Goal: Ask a question: Seek information or help from site administrators or community

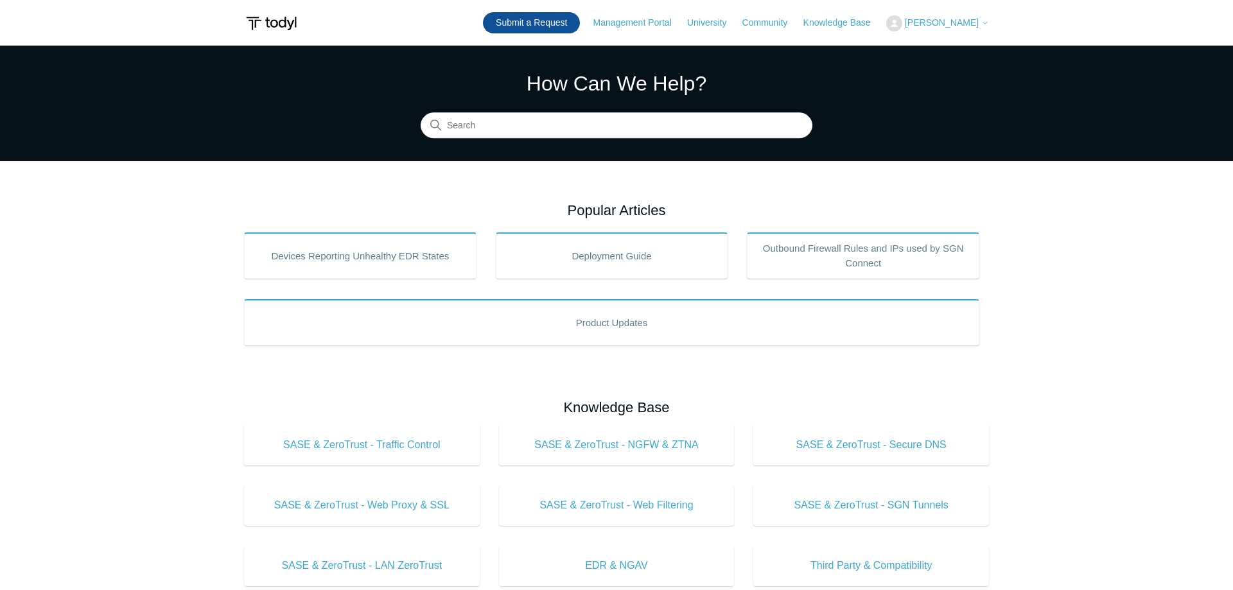
click at [570, 25] on link "Submit a Request" at bounding box center [531, 22] width 97 height 21
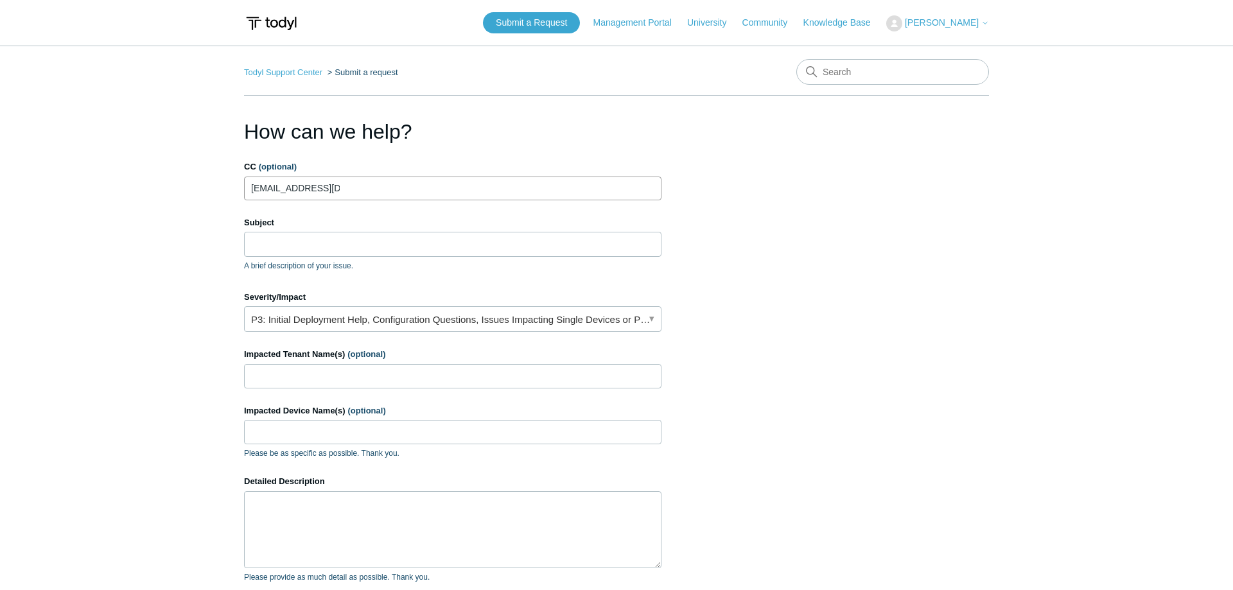
type input "aevans@avajen.com"
click at [258, 249] on input "Subject" at bounding box center [453, 244] width 418 height 24
type input "S"
click at [423, 333] on form "CC (optional) aevans@avajen.com Subject A brief description of your issue. Sugg…" at bounding box center [453, 426] width 418 height 531
click at [359, 369] on input "Impacted Tenant Name(s) (optional)" at bounding box center [453, 376] width 418 height 24
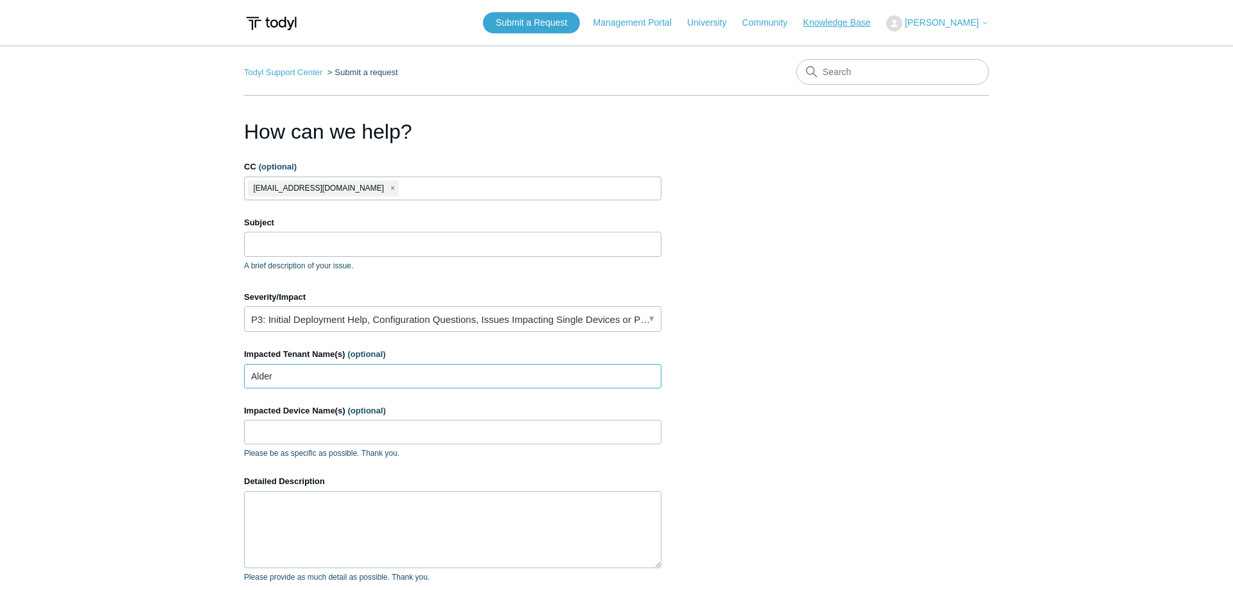
type input "Alder"
click at [288, 240] on input "Subject" at bounding box center [453, 244] width 418 height 24
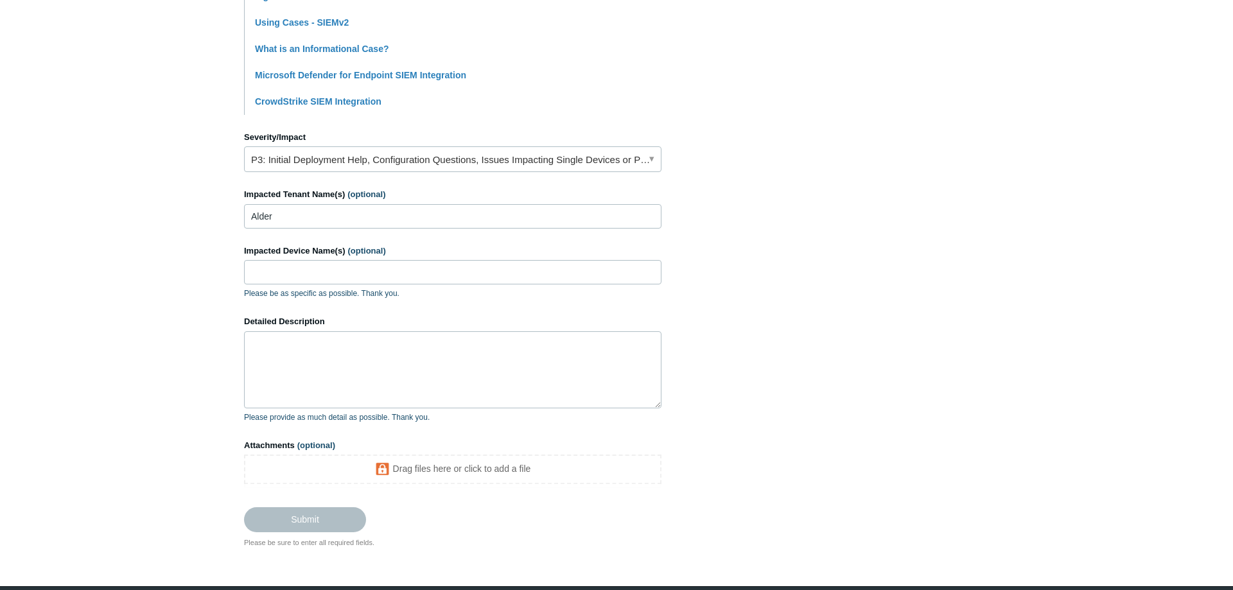
scroll to position [521, 0]
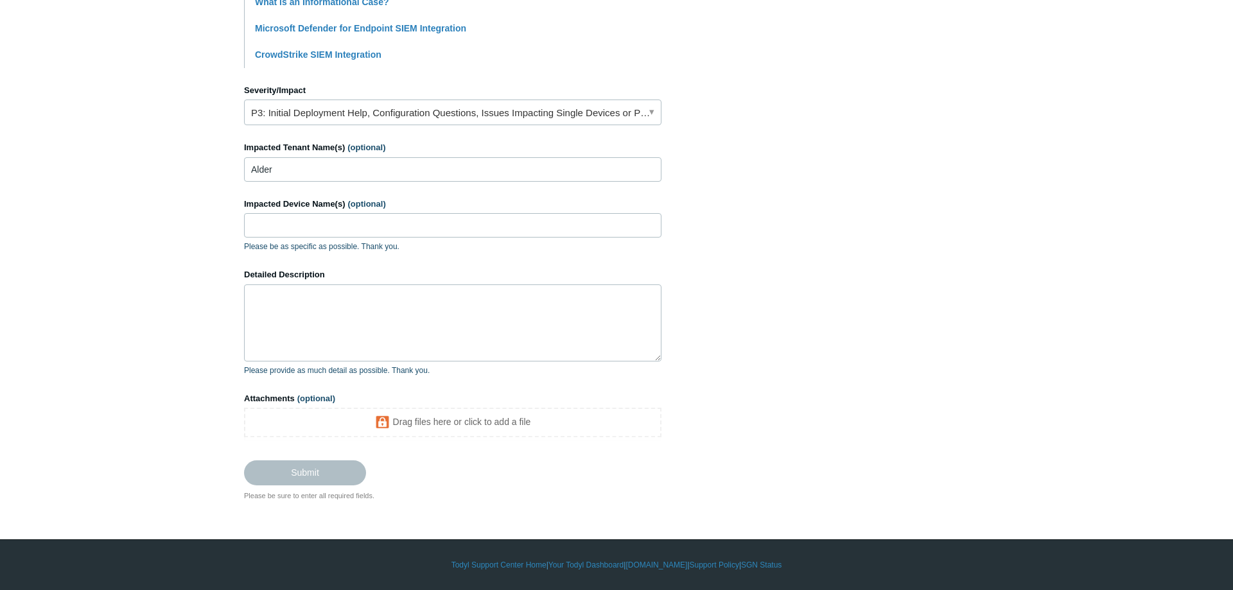
type input "Supress Alert"
click at [507, 289] on textarea "Detailed Description" at bounding box center [453, 323] width 418 height 77
click at [594, 367] on p "Please provide as much detail as possible. Thank you." at bounding box center [453, 371] width 418 height 12
click at [575, 346] on textarea "Detailed Description" at bounding box center [453, 323] width 418 height 77
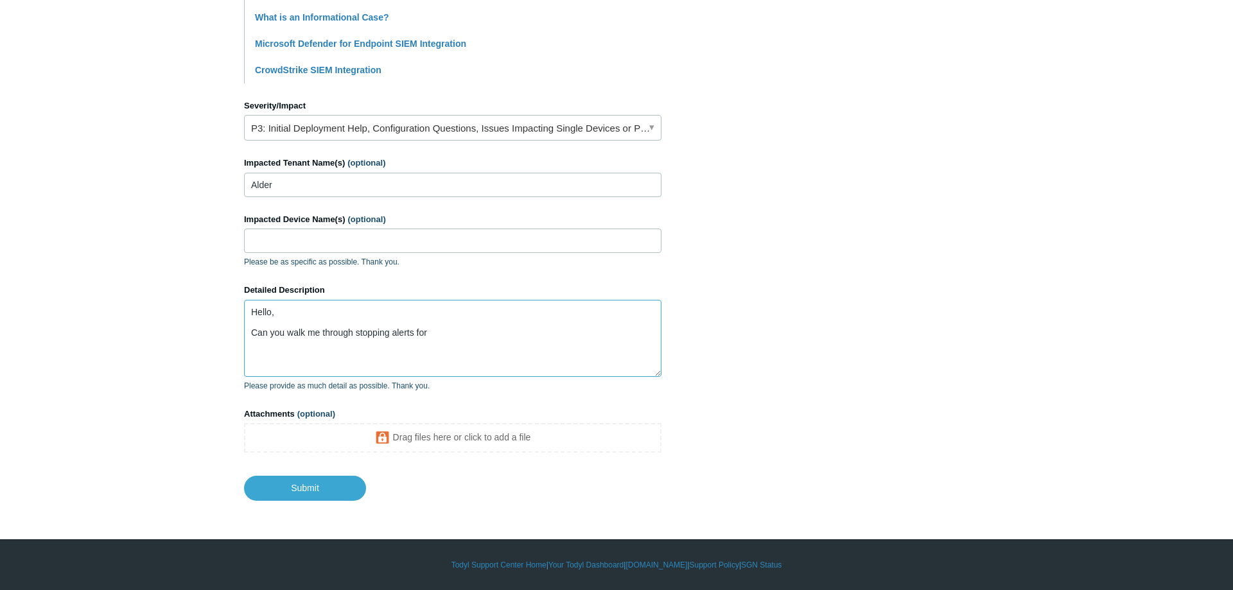
paste textarea "0021696630384170"
click at [432, 333] on textarea "Hello, Can you walk me through stopping alerts for 0021696630384170" at bounding box center [453, 338] width 418 height 77
click at [427, 333] on textarea "Hello, Can you walk me through stopping alerts for 0021696630384170" at bounding box center [453, 338] width 418 height 77
click at [502, 360] on textarea "Hello, Can you walk me through stopping alerts for case 0021696630384170?" at bounding box center [453, 338] width 418 height 77
paste textarea "[EMAIL_ADDRESS][DOMAIN_NAME]"
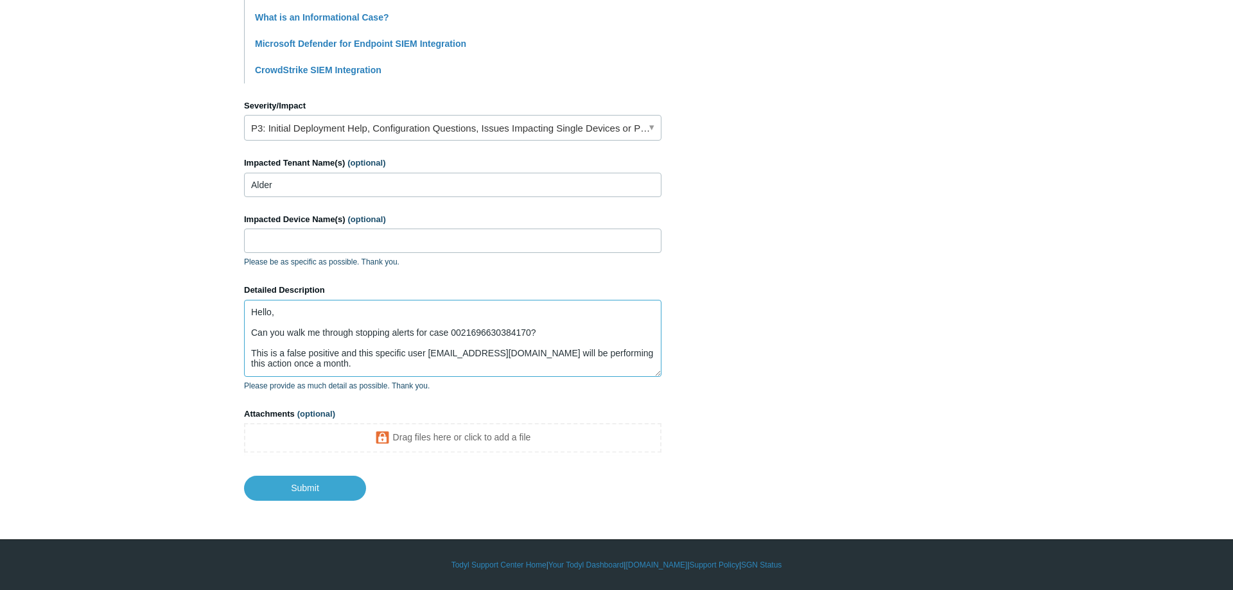
scroll to position [13, 0]
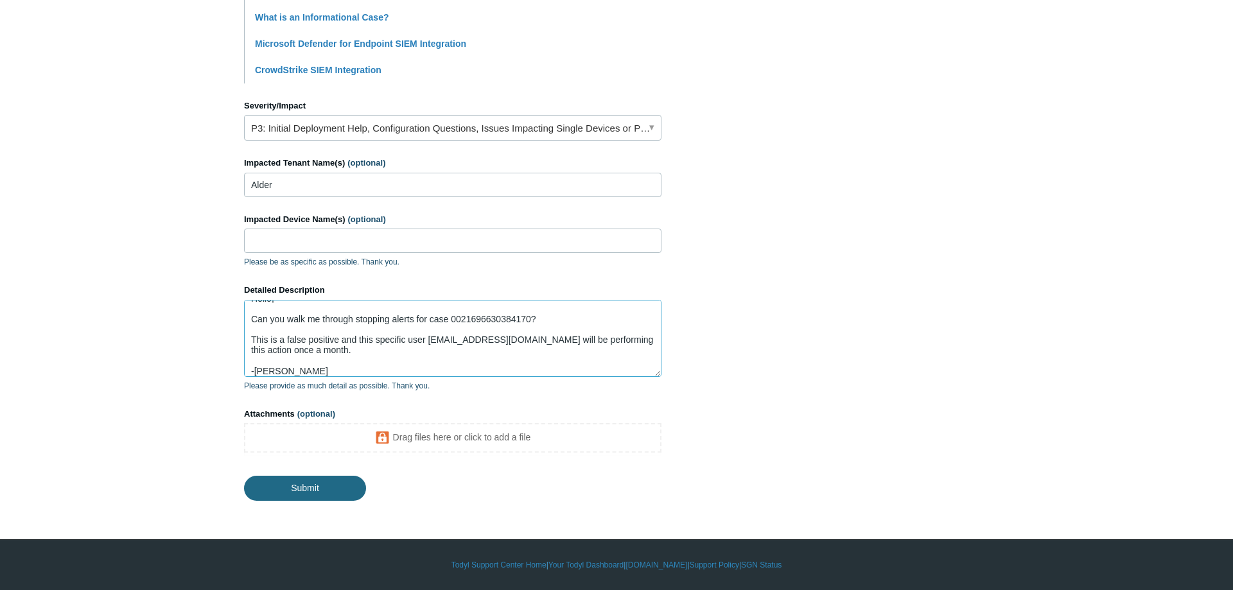
type textarea "Hello, Can you walk me through stopping alerts for case 0021696630384170? This …"
click at [294, 490] on input "Submit" at bounding box center [305, 488] width 122 height 26
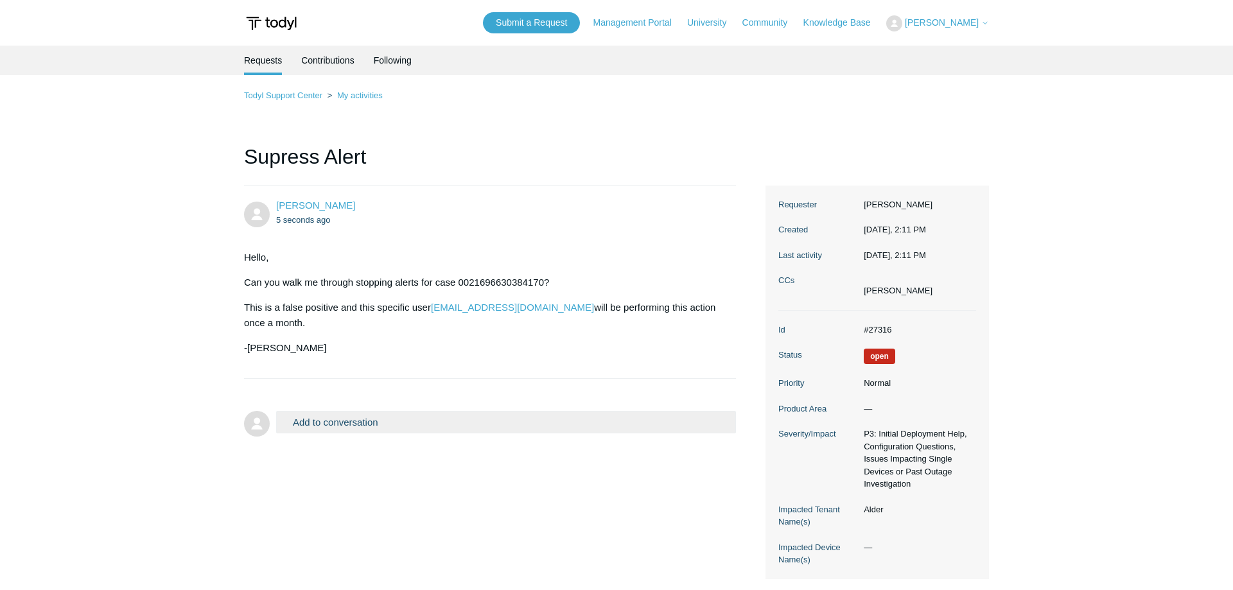
click at [938, 19] on span "[PERSON_NAME]" at bounding box center [942, 22] width 74 height 10
click at [948, 46] on link "My Support Requests" at bounding box center [949, 50] width 125 height 22
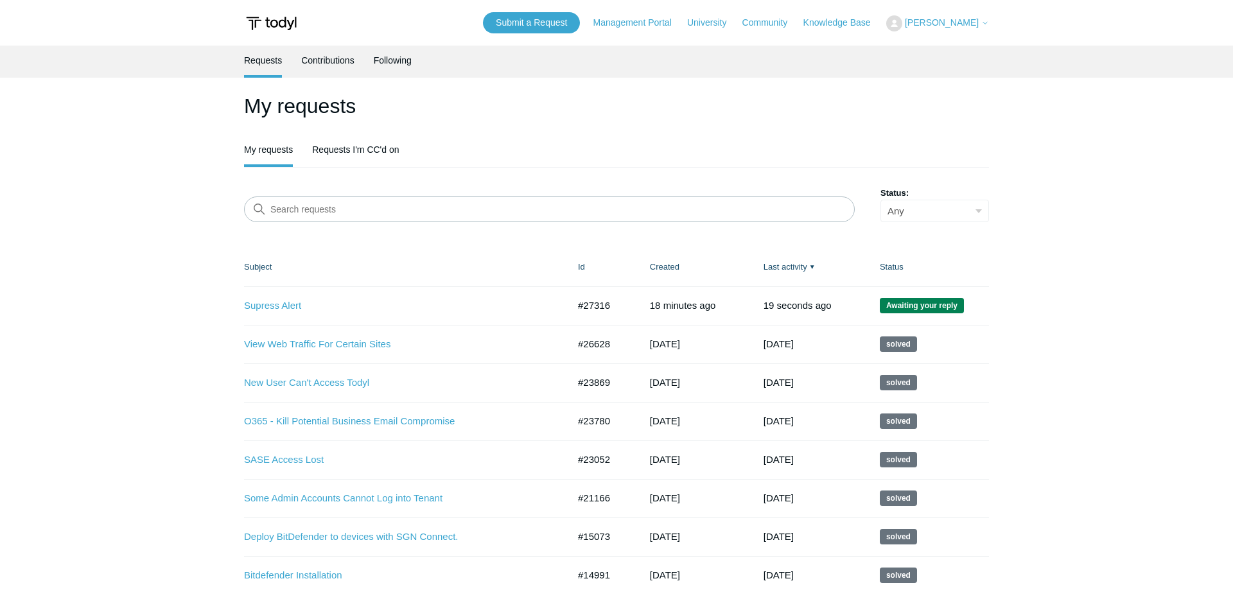
click at [961, 17] on button "[PERSON_NAME]" at bounding box center [937, 23] width 103 height 16
click at [788, 85] on main "Requests Contributions Following My requests My requests Requests I'm CC'd on S…" at bounding box center [616, 340] width 1233 height 588
click at [279, 304] on link "Supress Alert" at bounding box center [396, 306] width 305 height 15
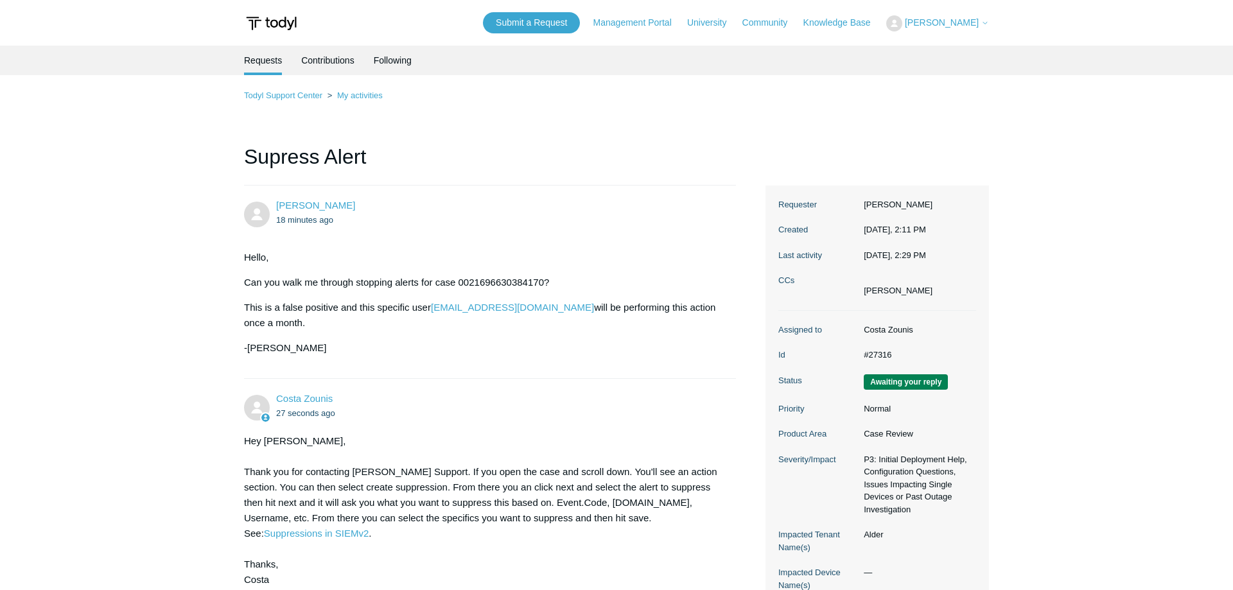
scroll to position [157, 0]
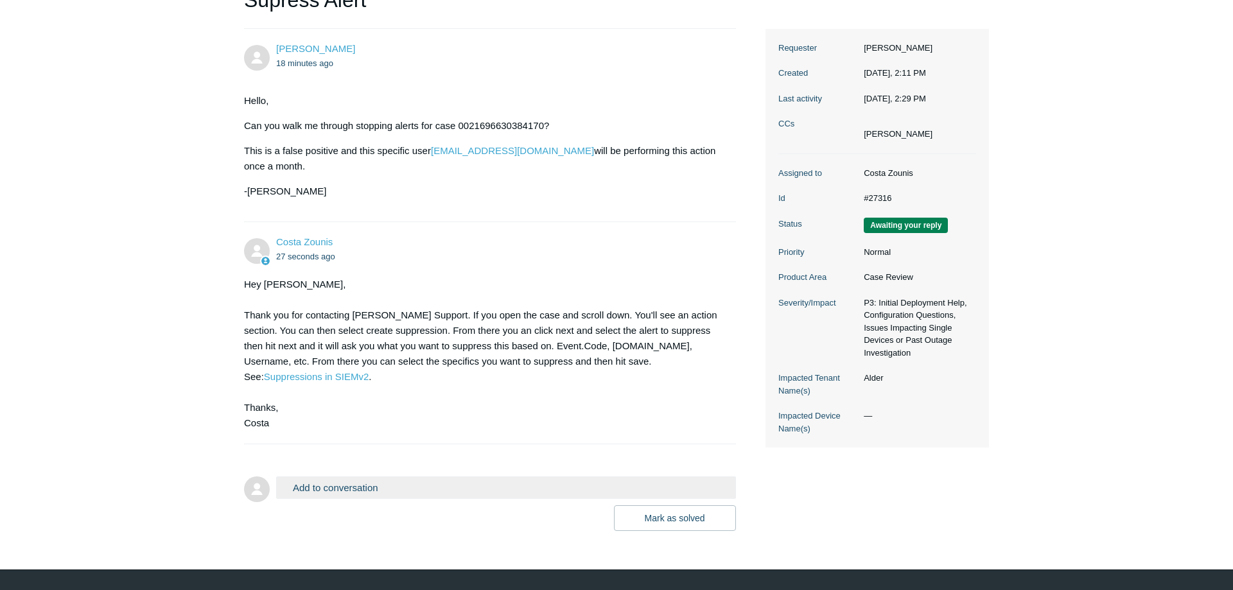
click at [565, 145] on p "This is a false positive and this specific user [EMAIL_ADDRESS][DOMAIN_NAME] wi…" at bounding box center [483, 158] width 479 height 31
click at [89, 292] on main "Requests Contributions Following Todyl Support Center My activities Supress Ale…" at bounding box center [616, 210] width 1233 height 642
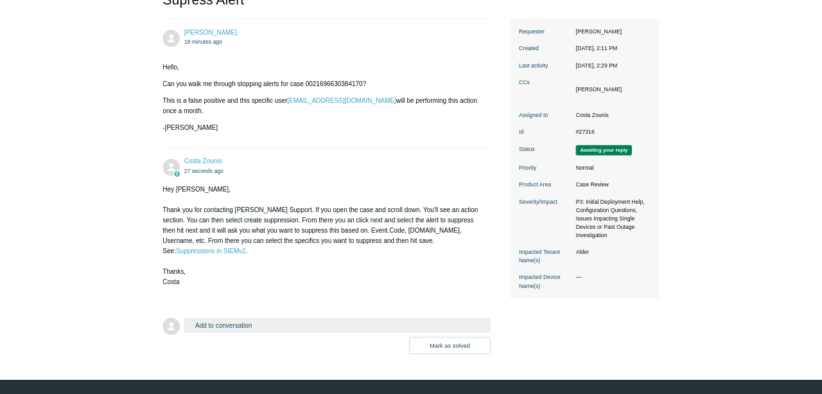
scroll to position [154, 0]
